Goal: Transaction & Acquisition: Purchase product/service

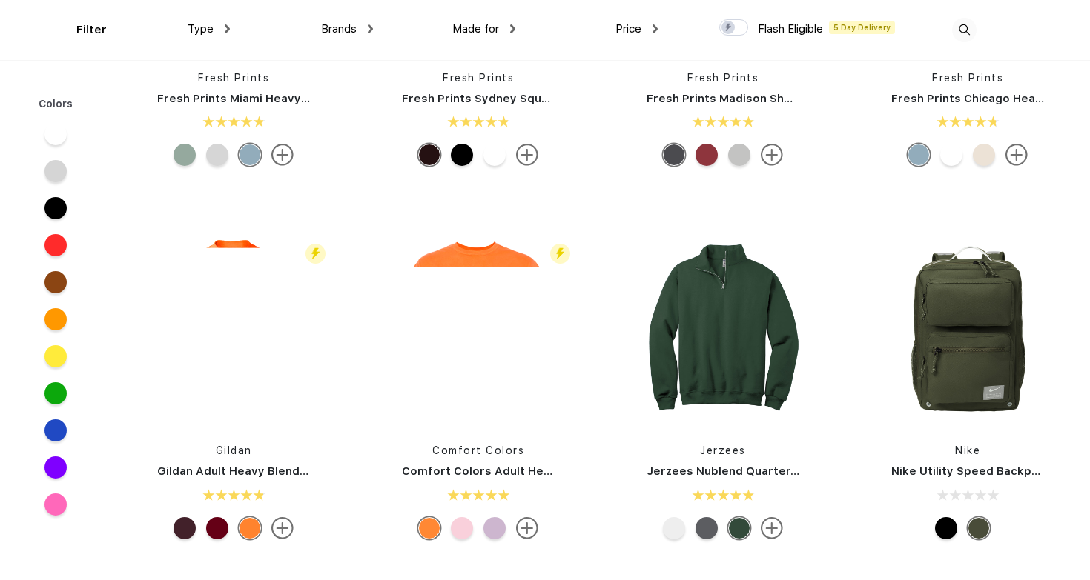
scroll to position [1351, 0]
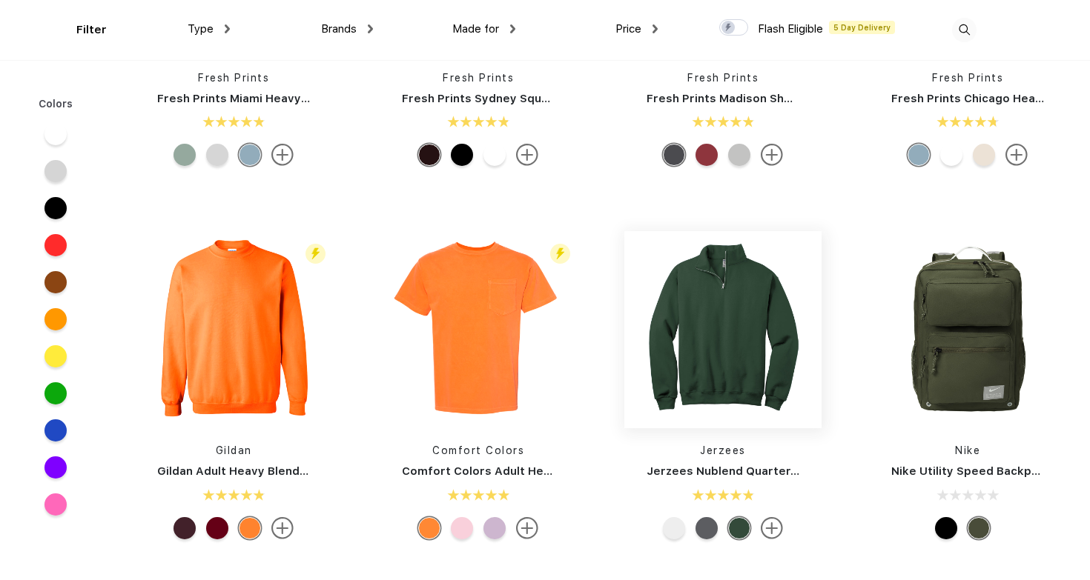
click at [738, 355] on img at bounding box center [722, 329] width 197 height 197
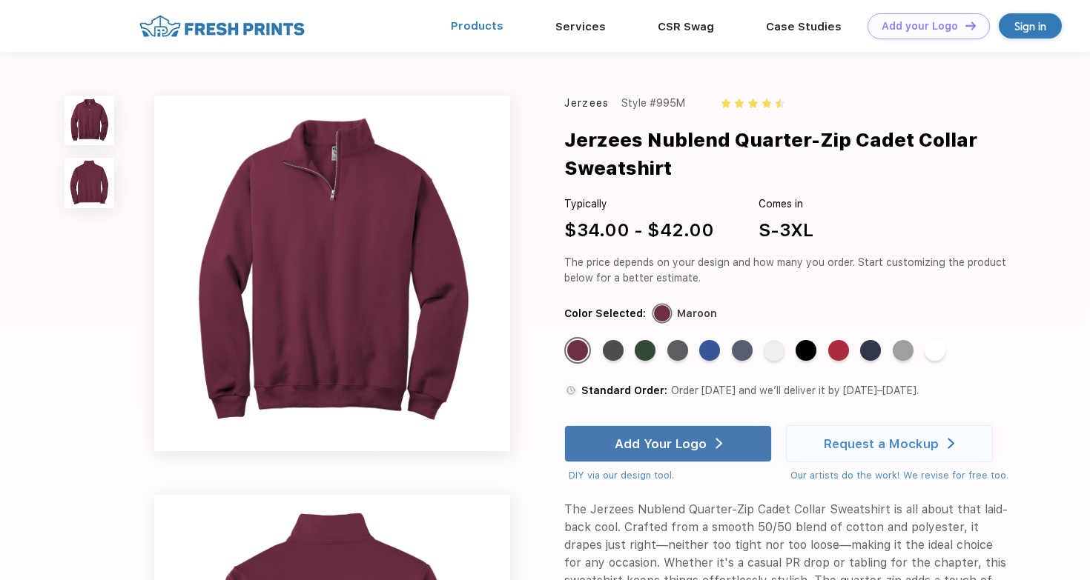
click at [494, 24] on link "Products" at bounding box center [477, 25] width 53 height 13
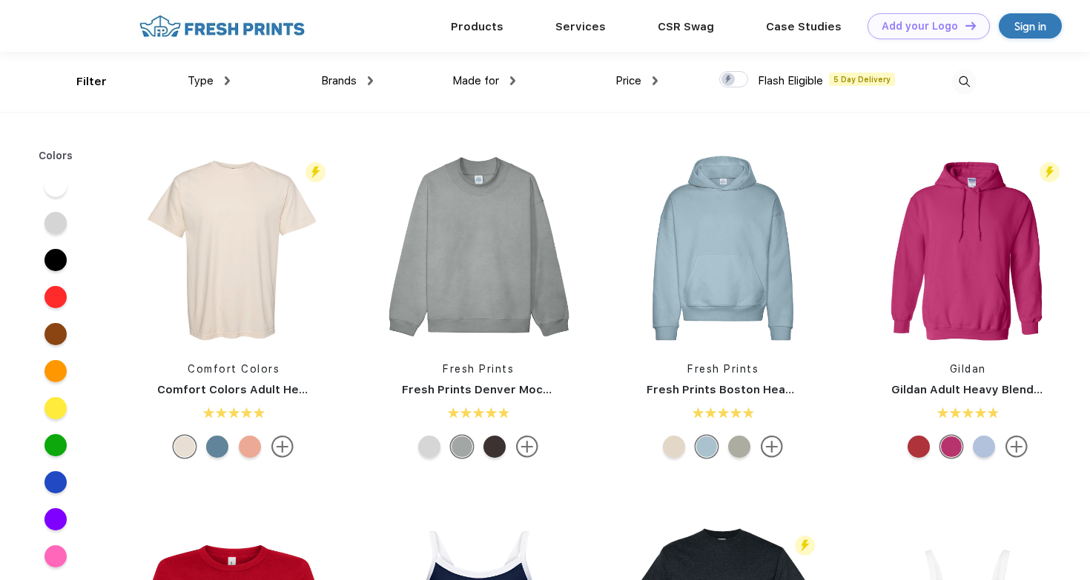
scroll to position [1, 0]
click at [222, 77] on div "Type" at bounding box center [209, 80] width 42 height 17
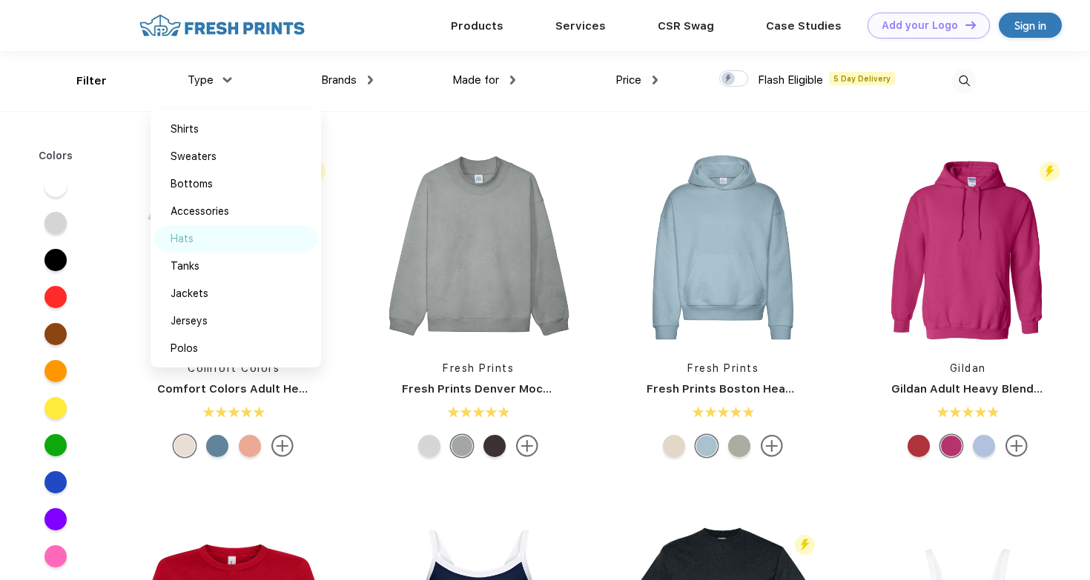
click at [188, 241] on div "Hats" at bounding box center [182, 239] width 23 height 16
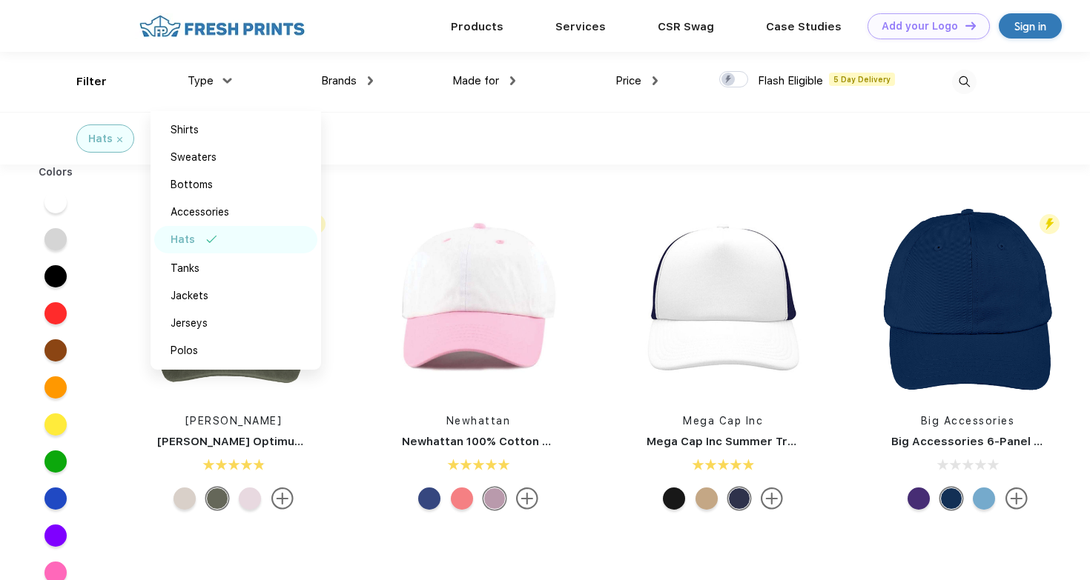
click at [532, 136] on div "Hats" at bounding box center [545, 138] width 1090 height 53
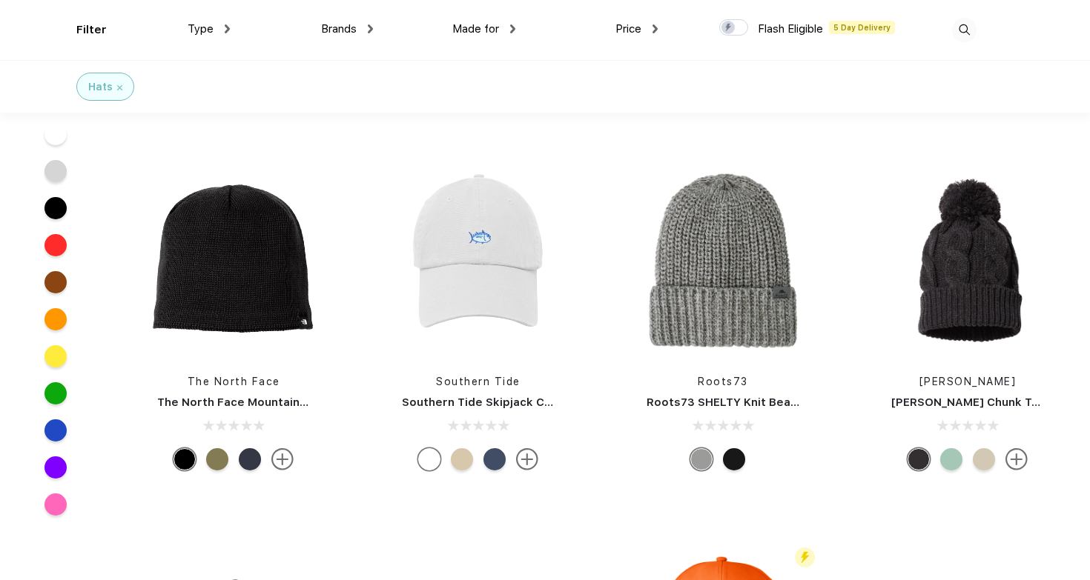
scroll to position [5535, 0]
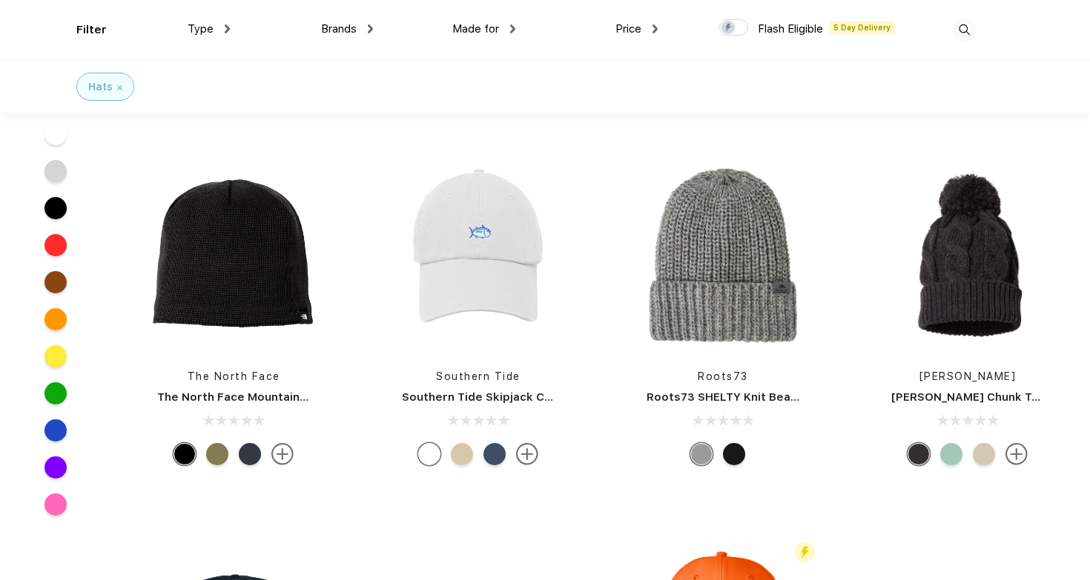
click at [494, 451] on div at bounding box center [494, 454] width 22 height 22
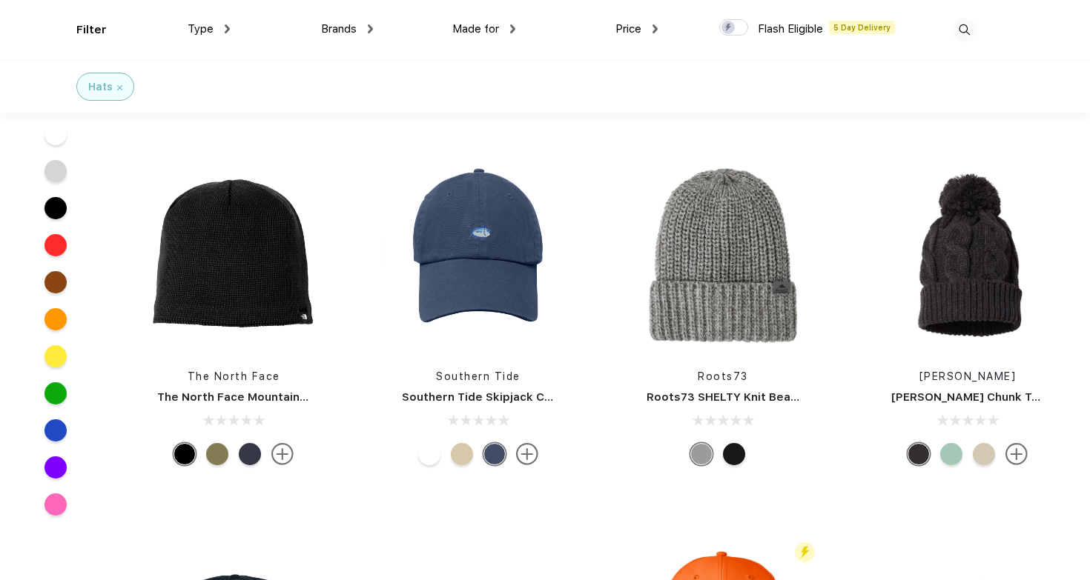
click at [465, 450] on div at bounding box center [462, 454] width 22 height 22
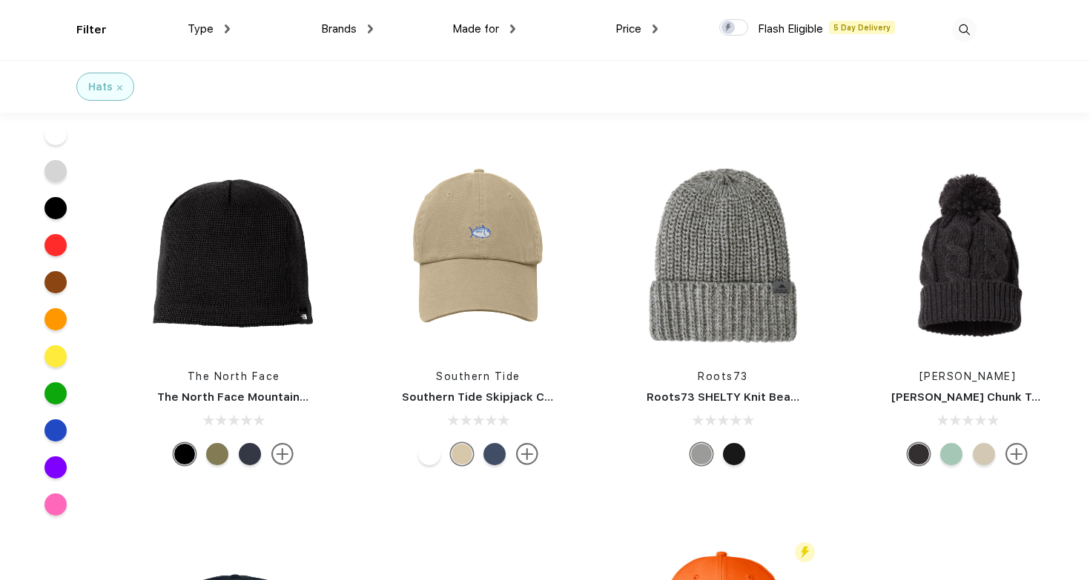
click at [433, 449] on div at bounding box center [429, 454] width 22 height 22
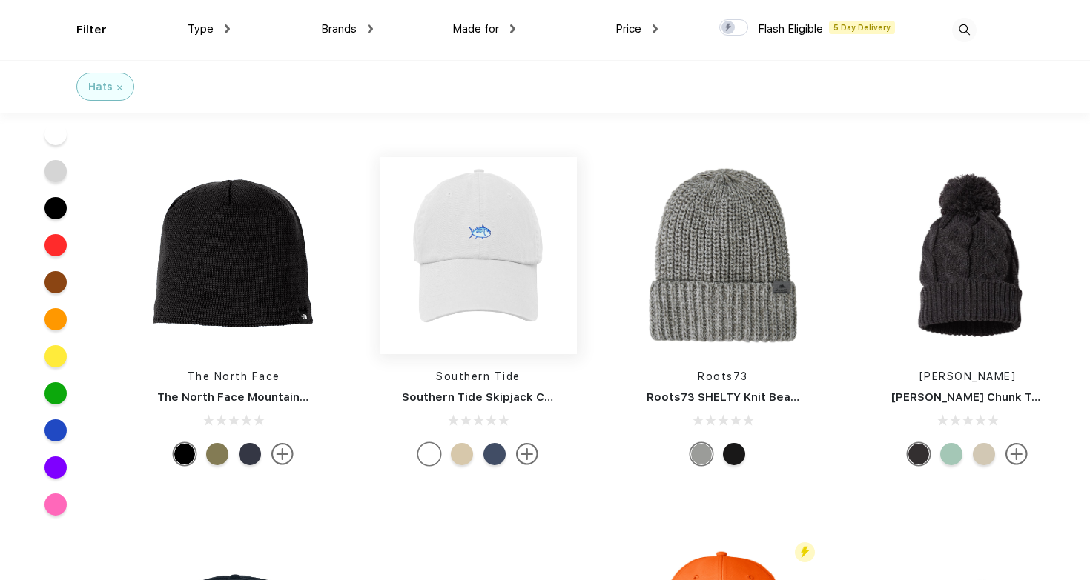
click at [486, 228] on img at bounding box center [478, 255] width 197 height 197
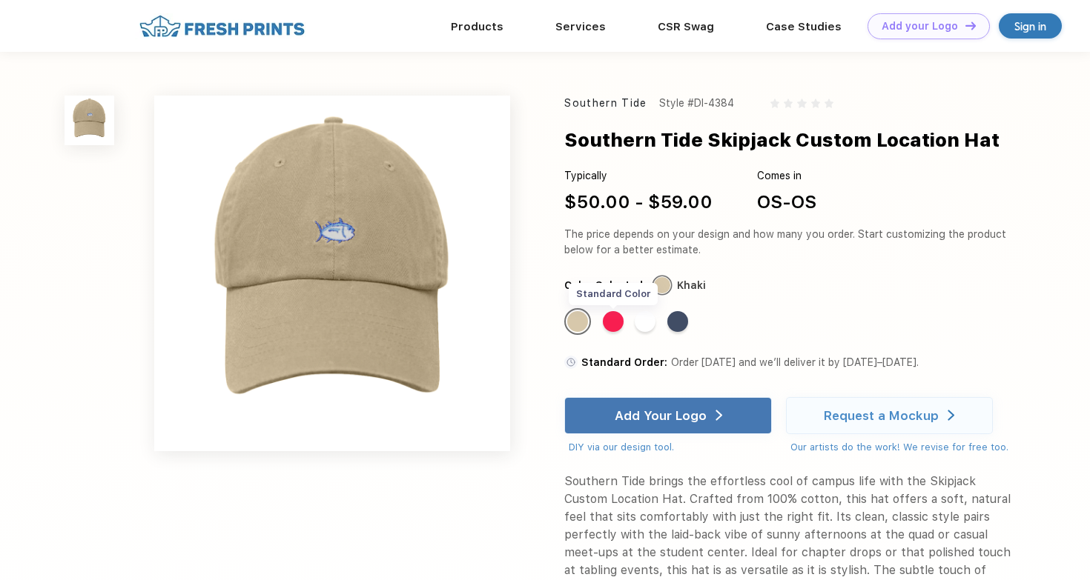
click at [609, 322] on div "Standard Color" at bounding box center [613, 321] width 21 height 21
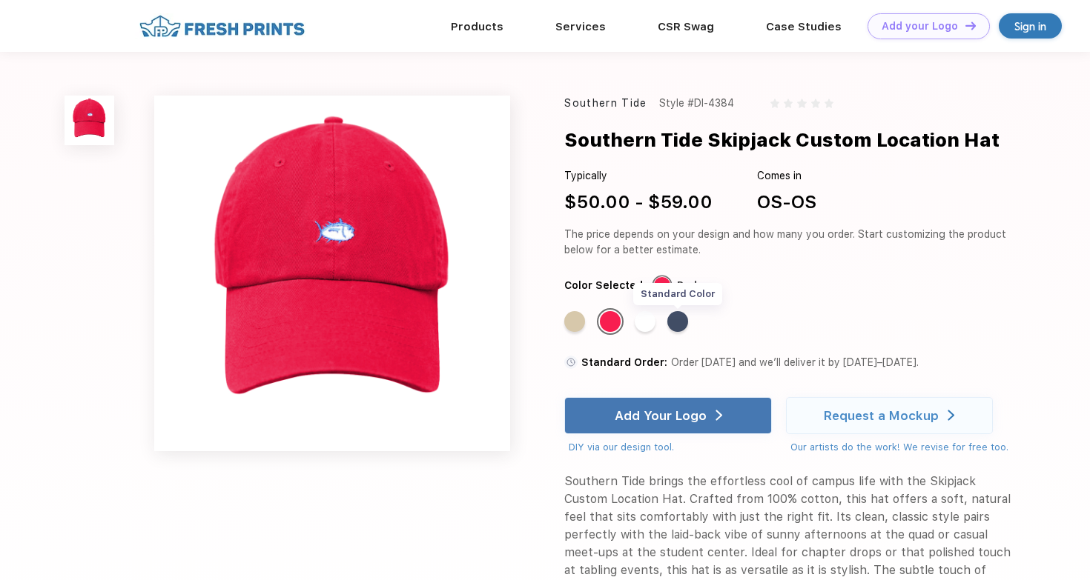
click at [678, 323] on div "Standard Color" at bounding box center [677, 321] width 21 height 21
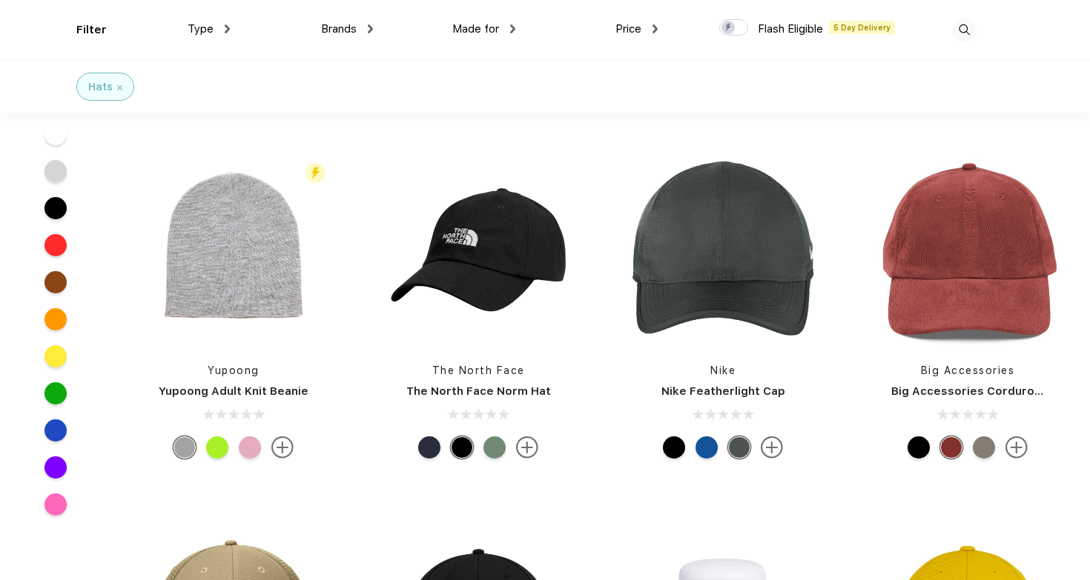
scroll to position [1068, 0]
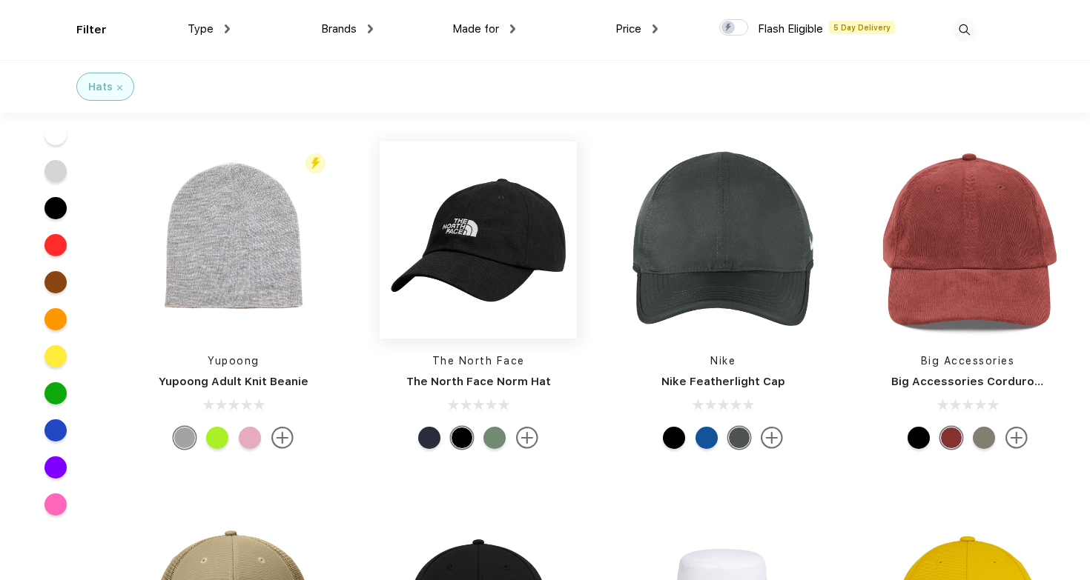
click at [480, 264] on img at bounding box center [478, 240] width 197 height 197
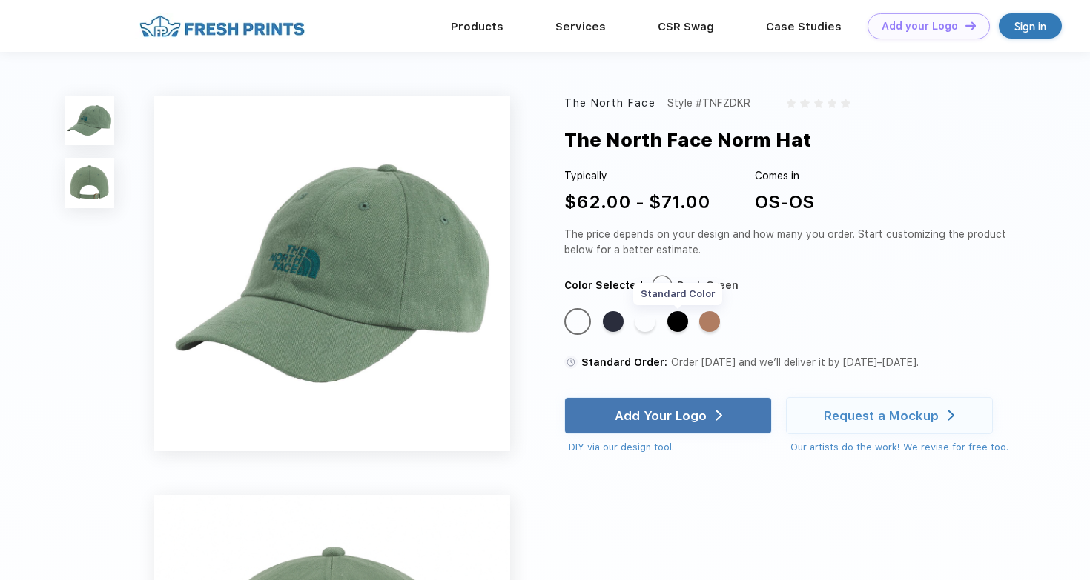
click at [678, 324] on div "Standard Color" at bounding box center [677, 321] width 21 height 21
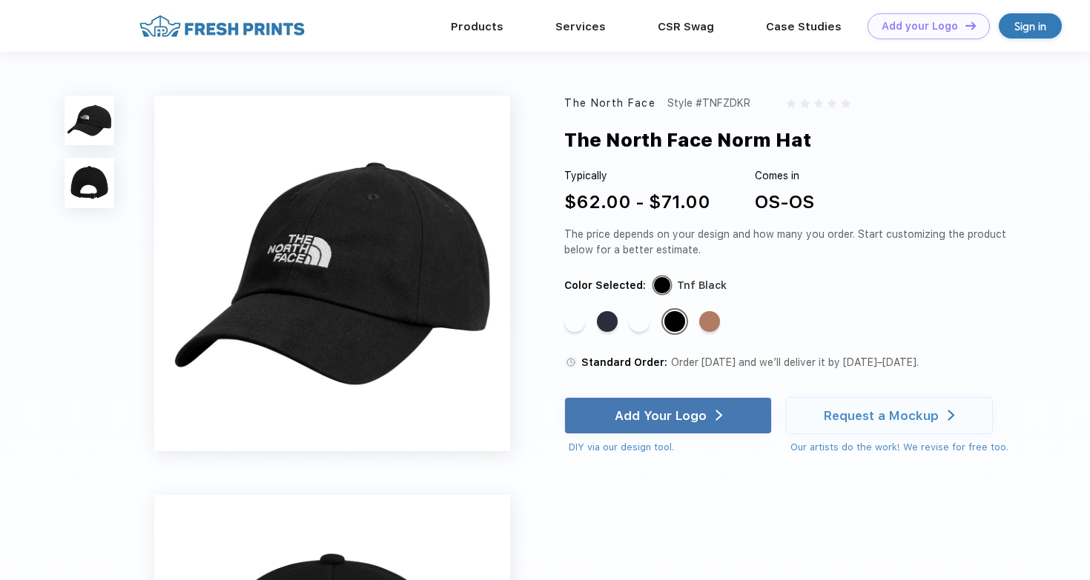
click at [90, 179] on img at bounding box center [89, 183] width 50 height 50
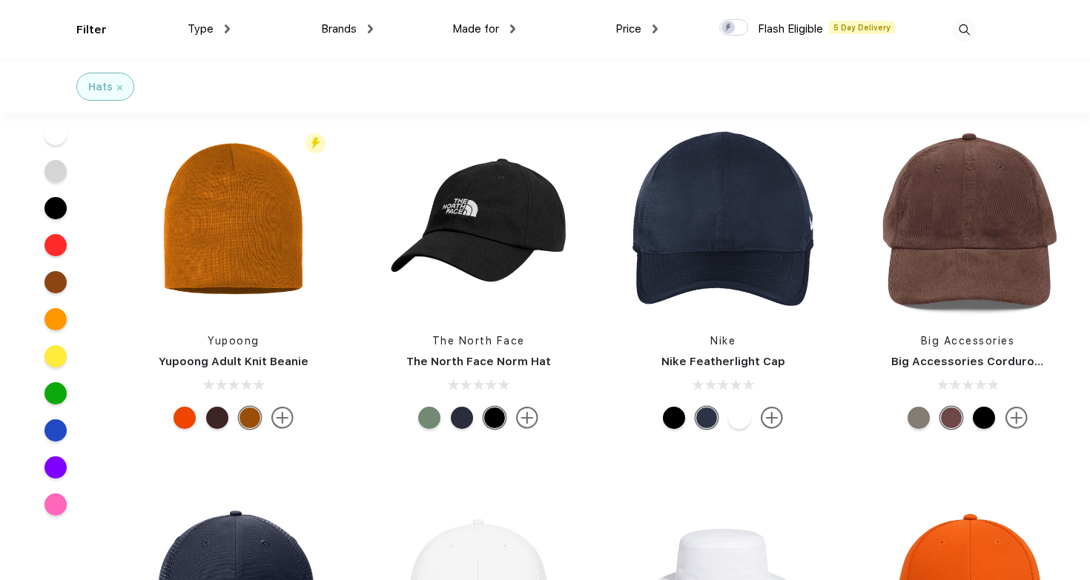
scroll to position [1097, 0]
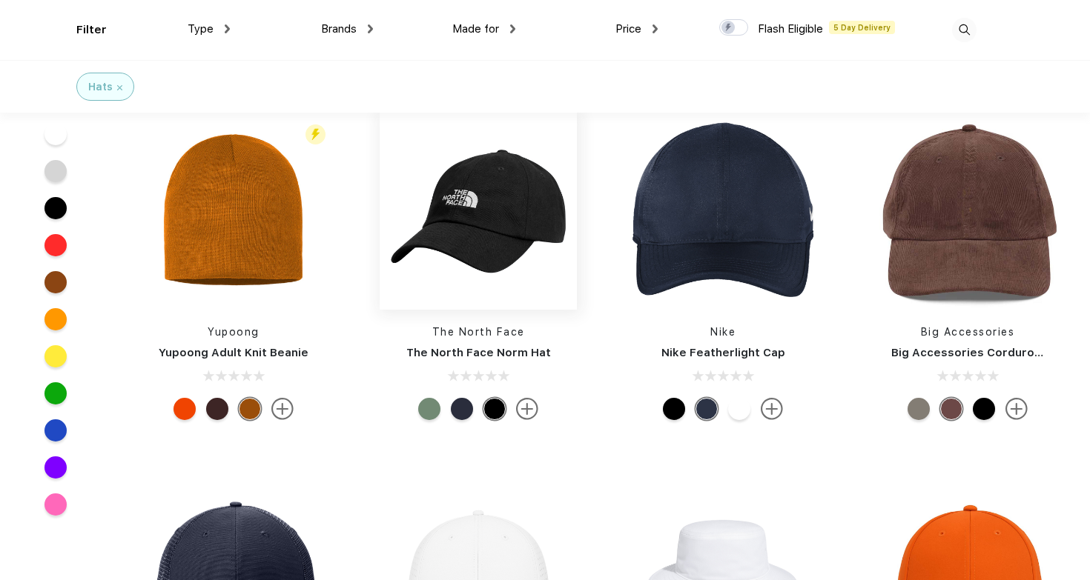
click at [512, 226] on img at bounding box center [478, 211] width 197 height 197
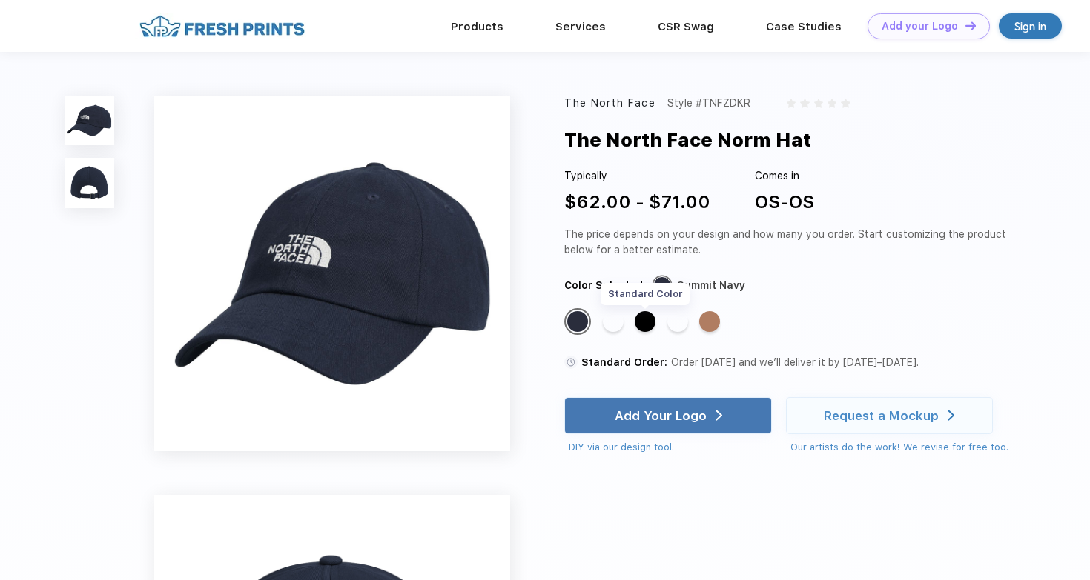
click at [649, 322] on div "Standard Color" at bounding box center [645, 321] width 21 height 21
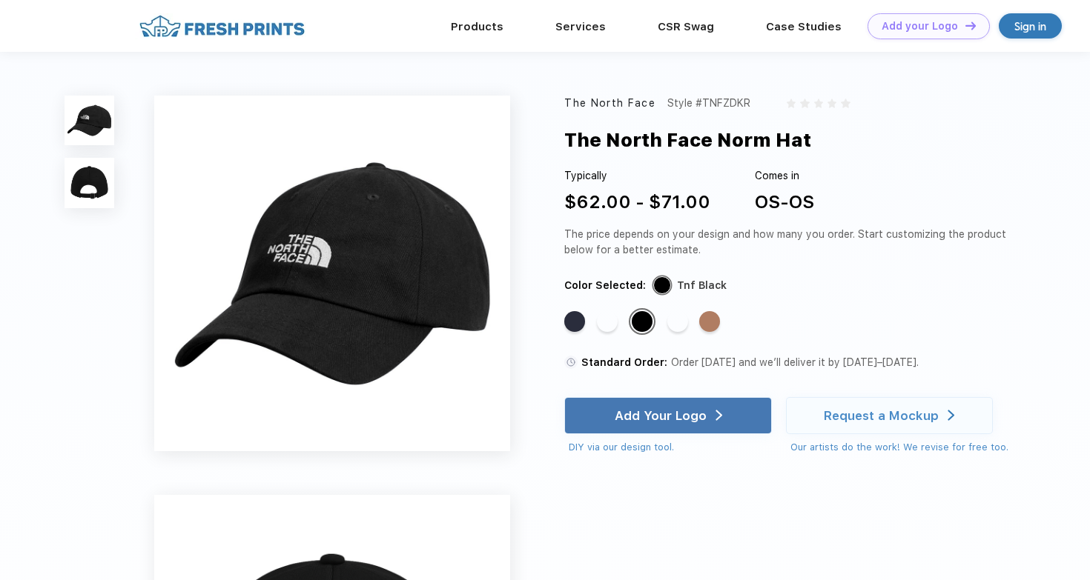
click at [86, 178] on img at bounding box center [89, 183] width 50 height 50
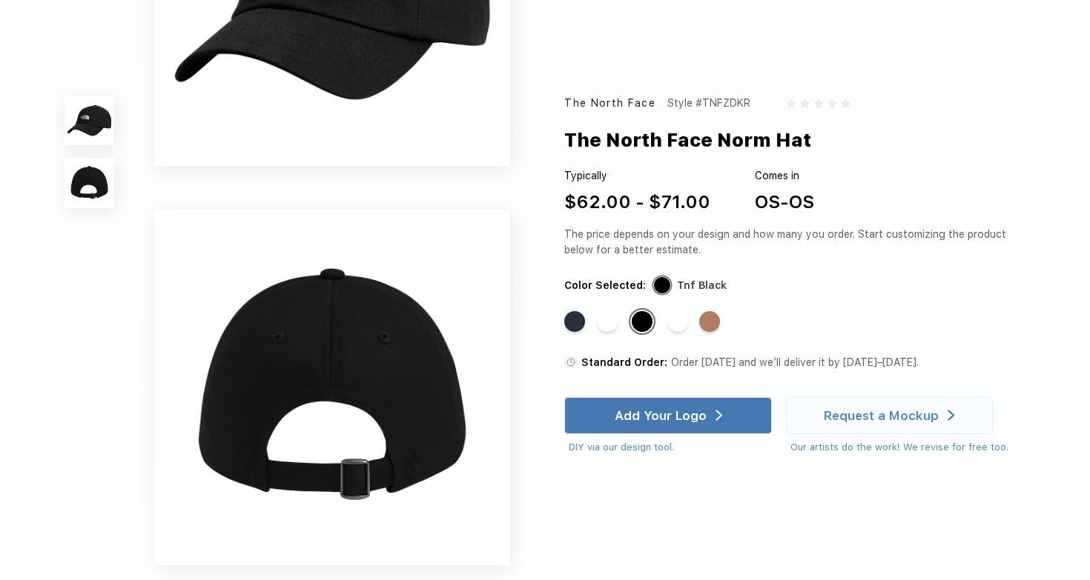
scroll to position [341, 0]
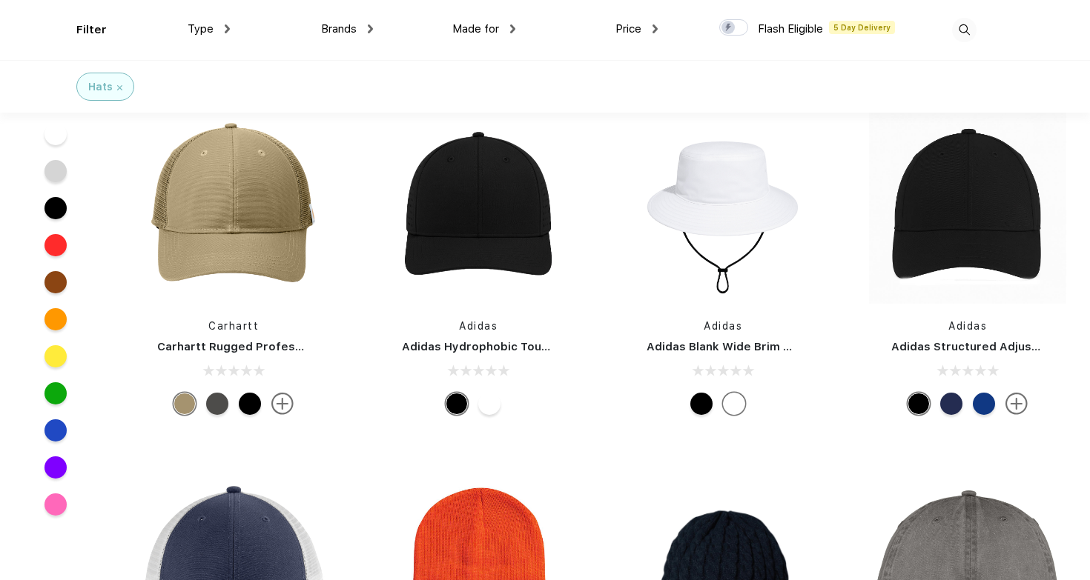
scroll to position [1479, 0]
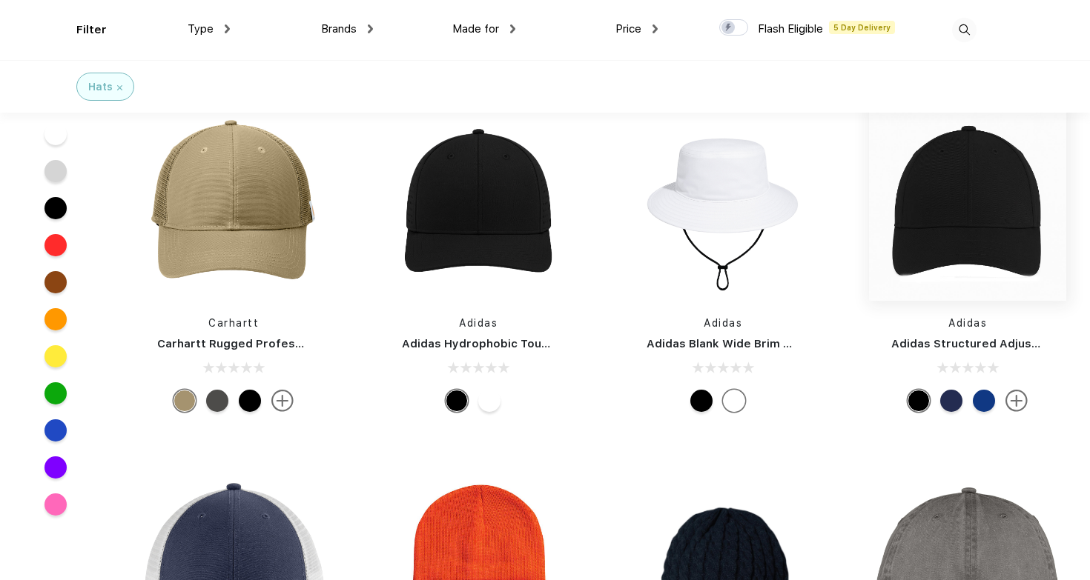
click at [984, 197] on img at bounding box center [967, 202] width 197 height 197
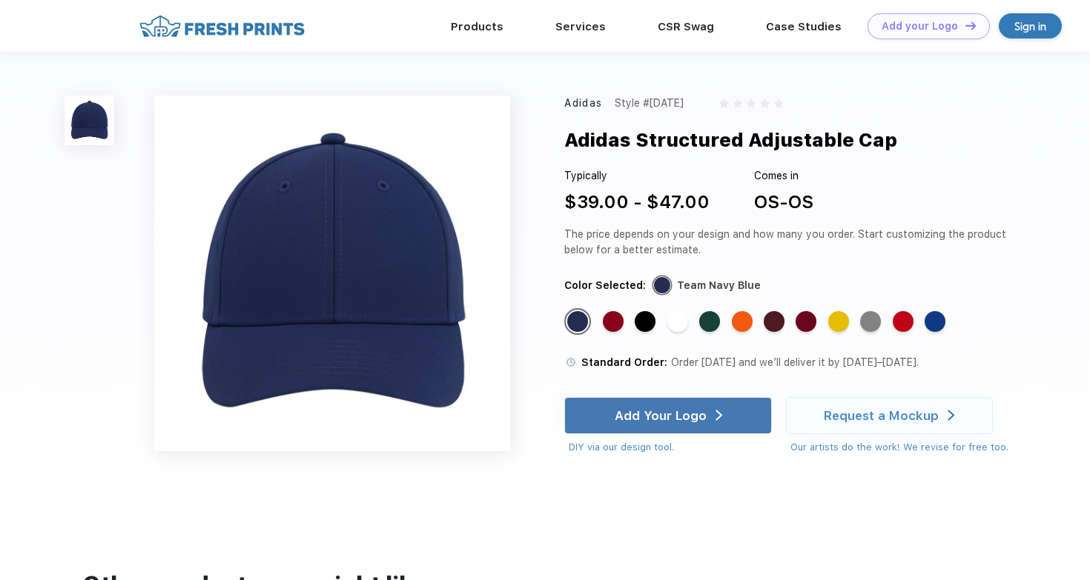
scroll to position [629, 0]
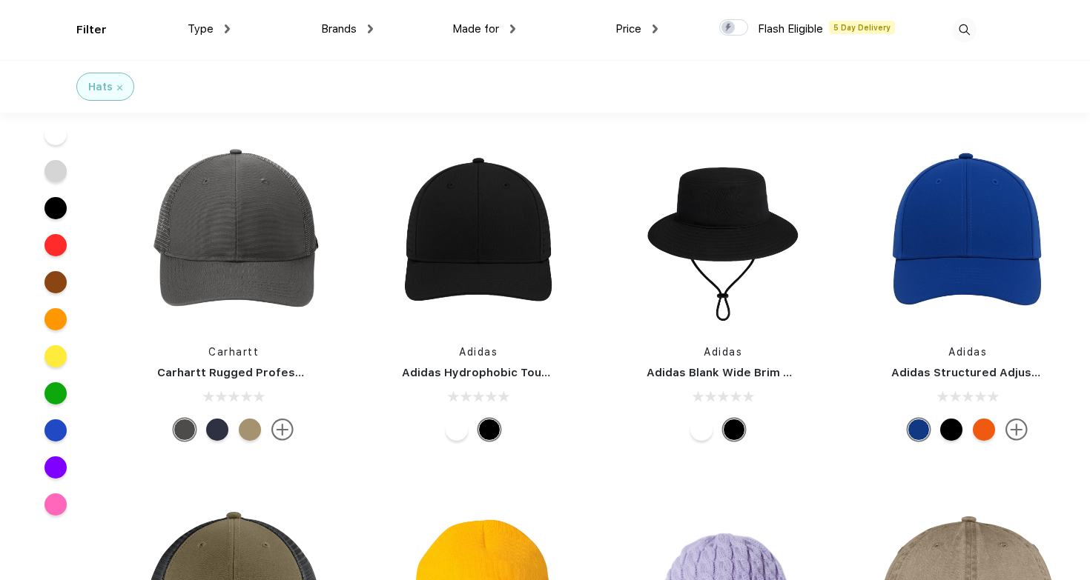
scroll to position [1452, 0]
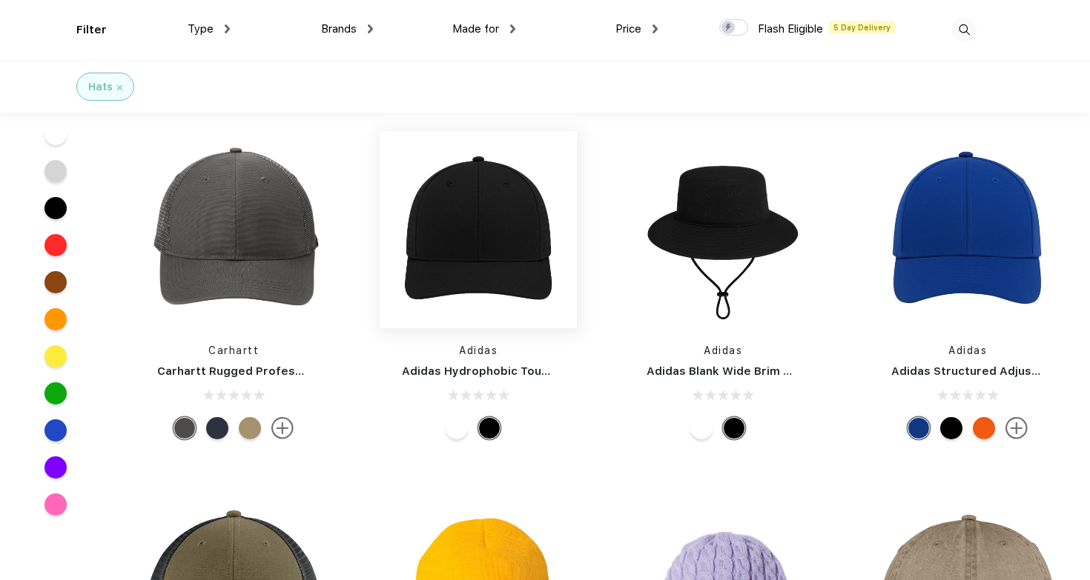
click at [512, 225] on img at bounding box center [478, 229] width 197 height 197
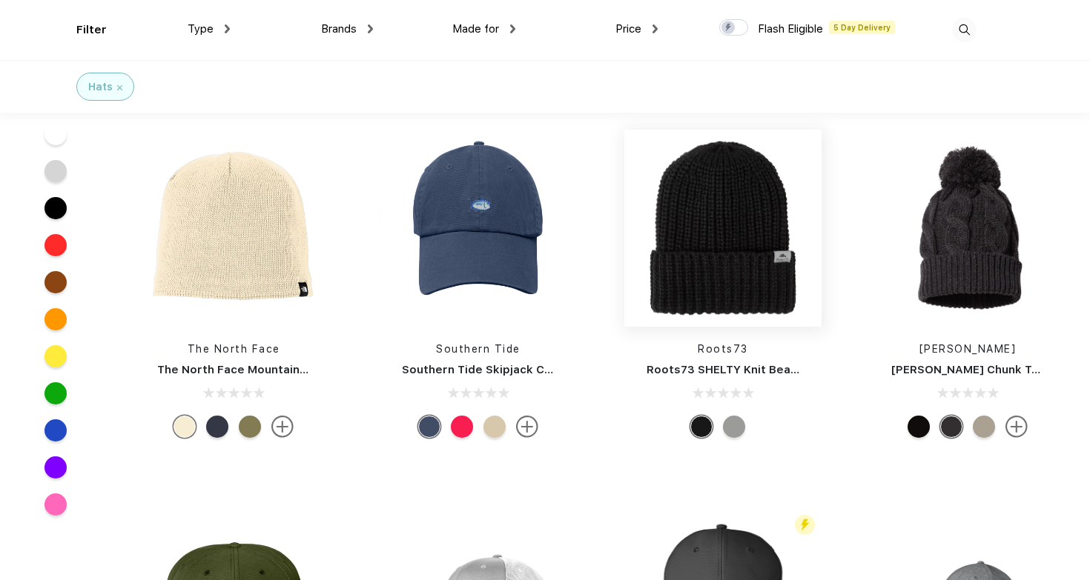
scroll to position [5564, 0]
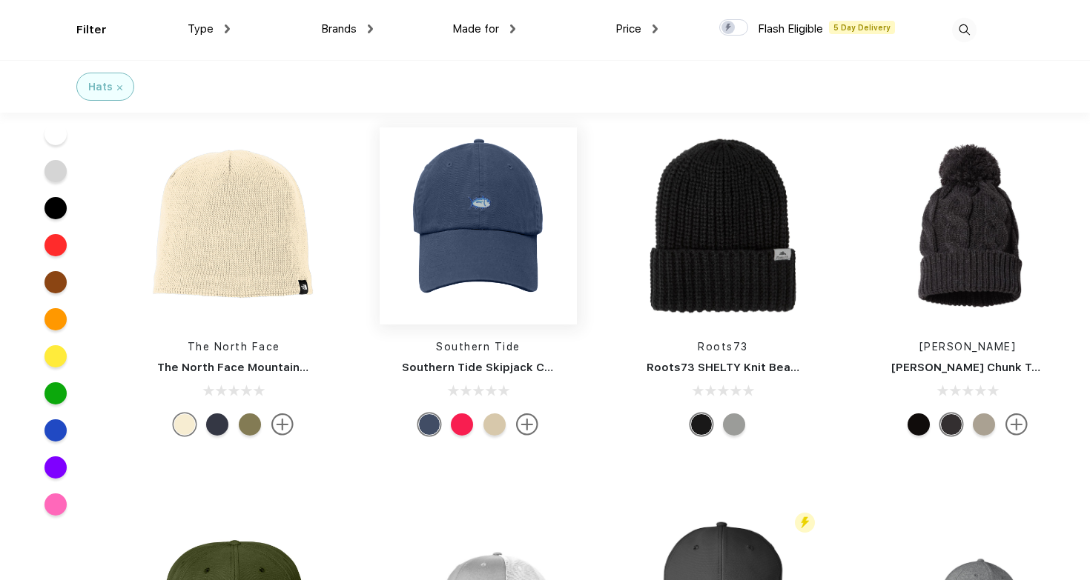
click at [491, 239] on img at bounding box center [478, 226] width 197 height 197
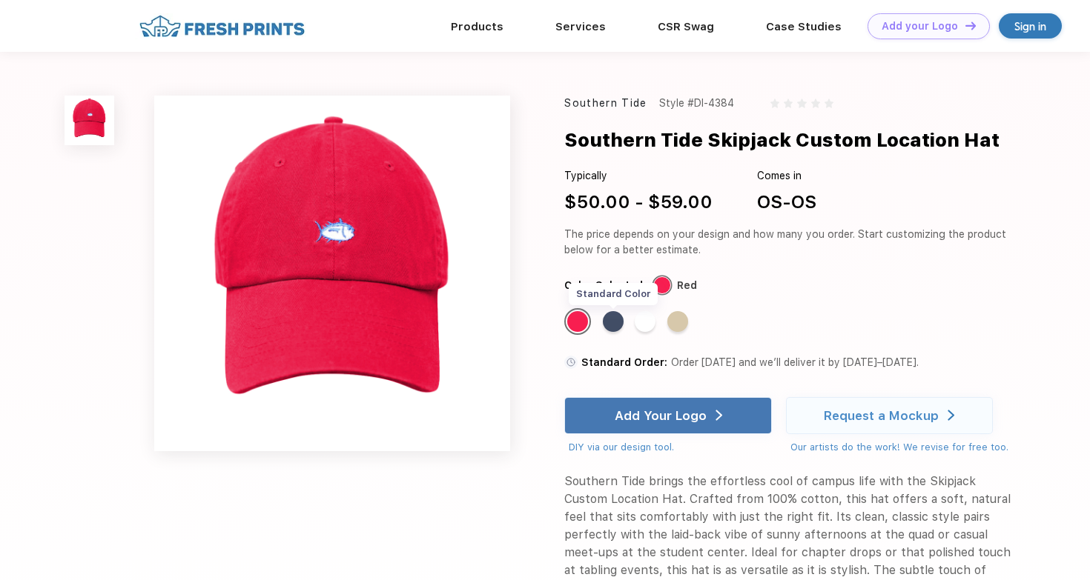
click at [615, 322] on div "Standard Color" at bounding box center [613, 321] width 21 height 21
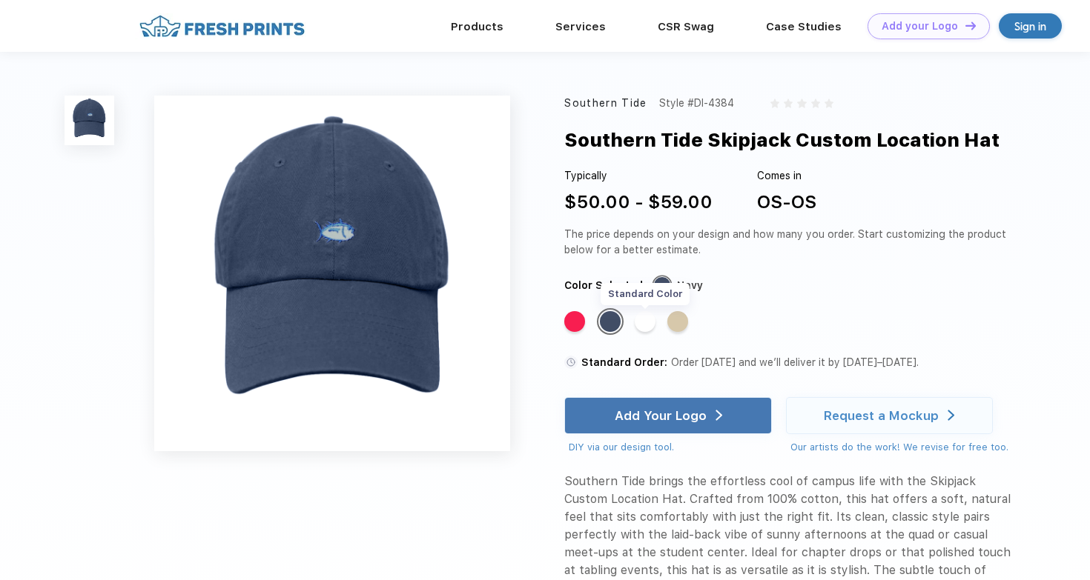
click at [646, 325] on div "Standard Color" at bounding box center [645, 321] width 21 height 21
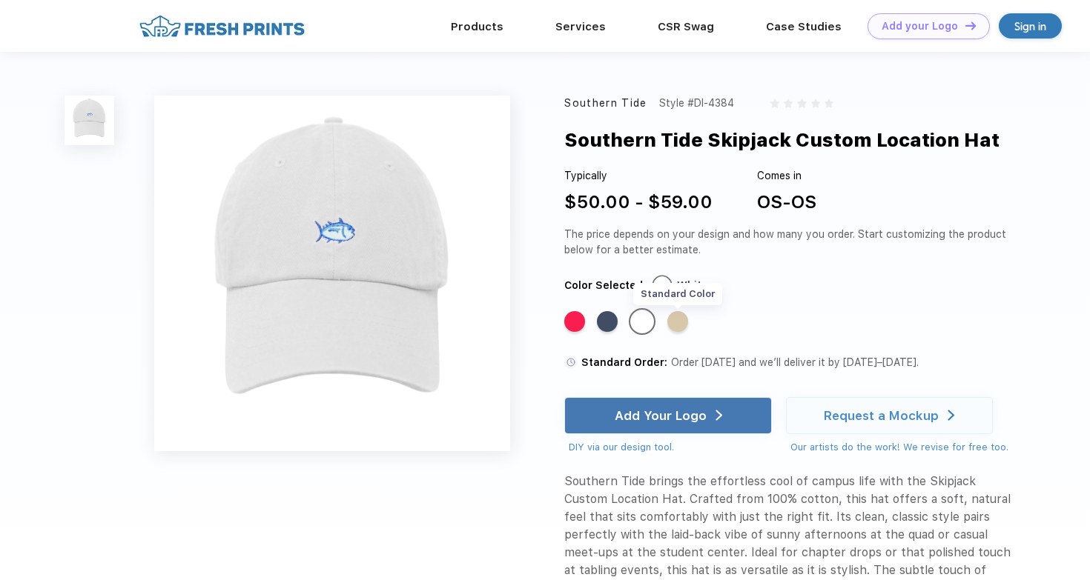
click at [683, 323] on div "Standard Color" at bounding box center [677, 321] width 21 height 21
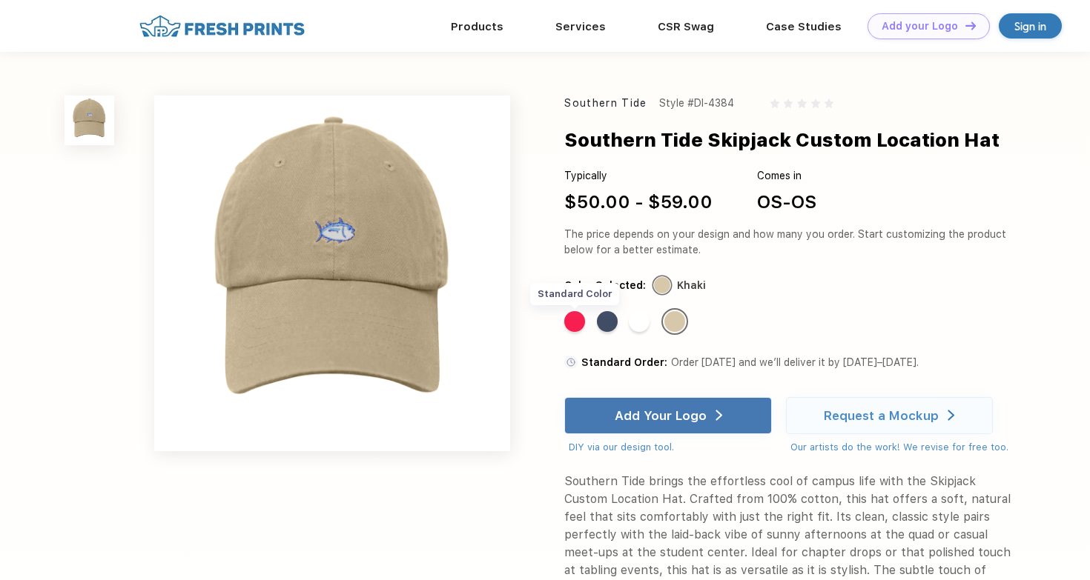
click at [579, 320] on div "Standard Color" at bounding box center [574, 321] width 21 height 21
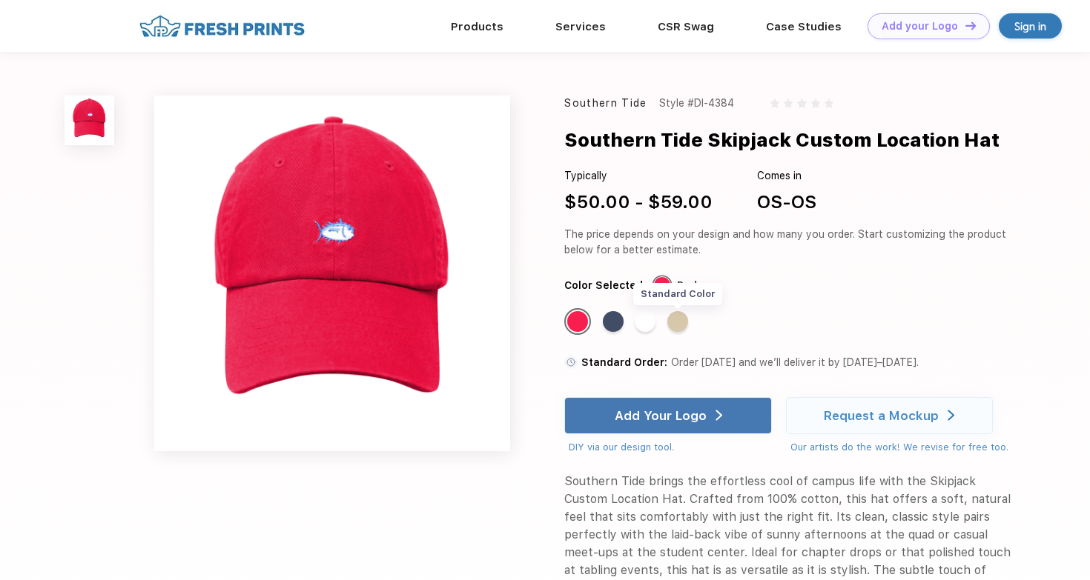
click at [680, 322] on div "Standard Color" at bounding box center [677, 321] width 21 height 21
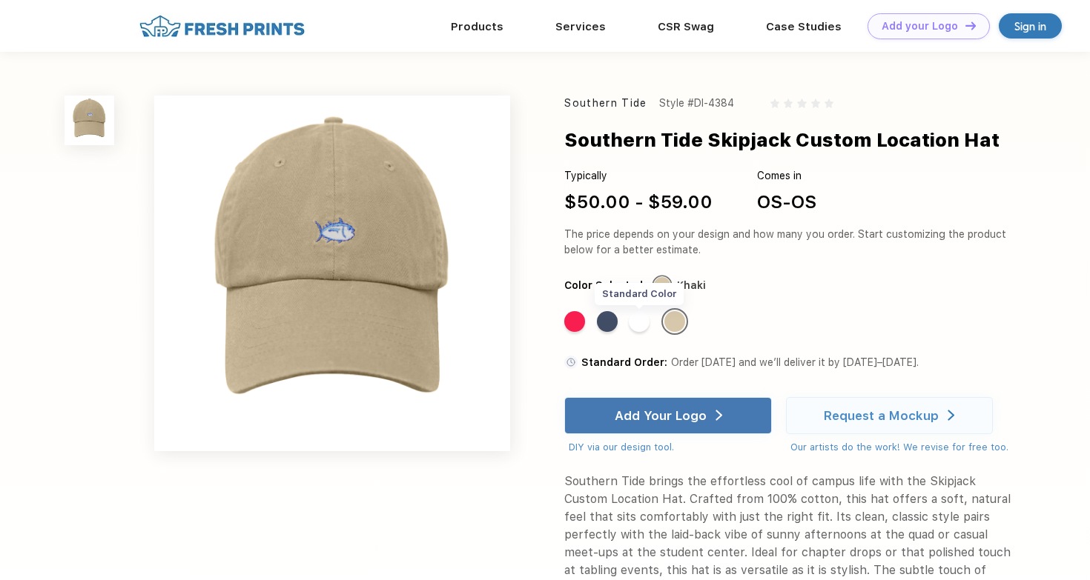
click at [640, 320] on div "Standard Color" at bounding box center [639, 321] width 21 height 21
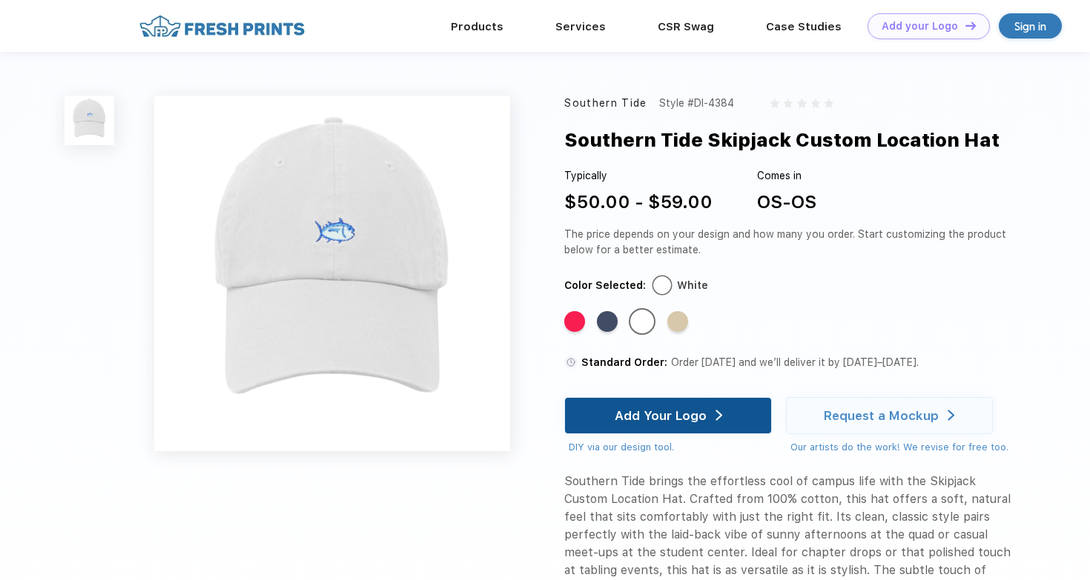
click at [685, 413] on div "Add Your Logo" at bounding box center [661, 415] width 92 height 15
